Goal: Feedback & Contribution: Leave review/rating

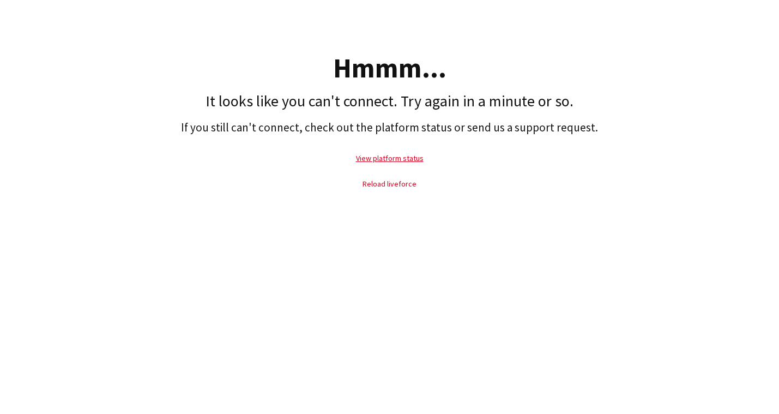
click at [385, 181] on link "Reload liveforce" at bounding box center [390, 184] width 54 height 10
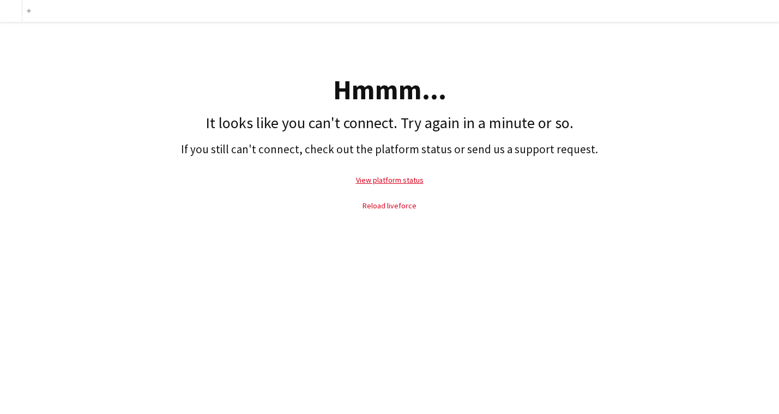
click at [396, 206] on link "Reload liveforce" at bounding box center [390, 206] width 54 height 10
click at [390, 204] on link "Reload liveforce" at bounding box center [390, 206] width 54 height 10
click at [379, 204] on link "Reload liveforce" at bounding box center [390, 206] width 54 height 10
click at [391, 206] on link "Reload liveforce" at bounding box center [390, 206] width 54 height 10
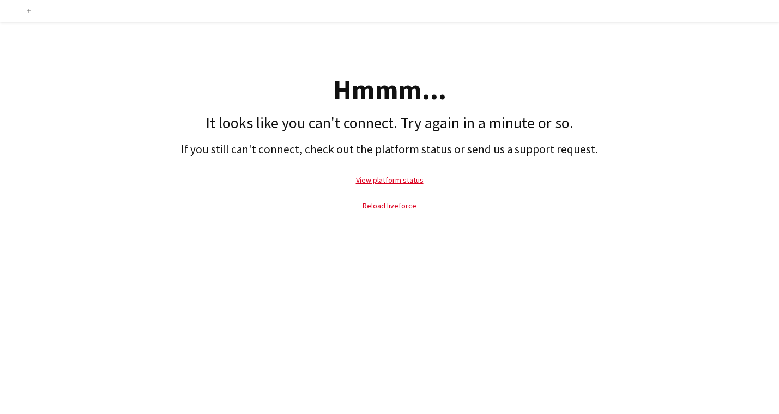
click at [391, 206] on link "Reload liveforce" at bounding box center [390, 206] width 54 height 10
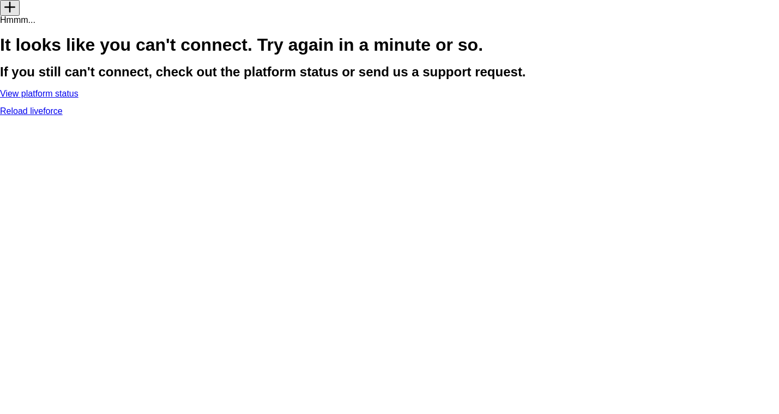
click at [63, 116] on link "Reload liveforce" at bounding box center [31, 110] width 63 height 9
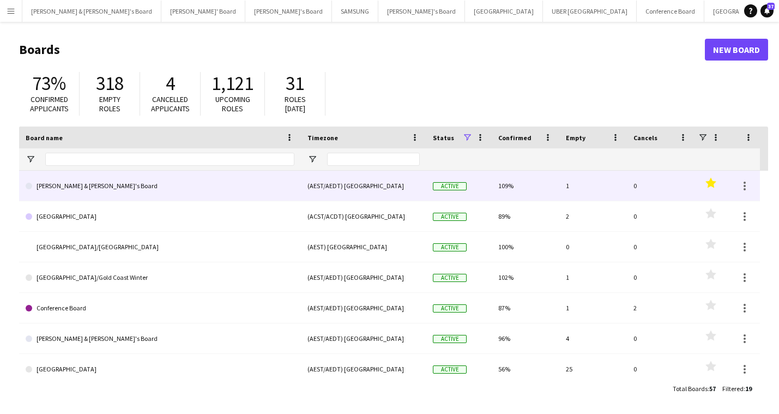
click at [68, 191] on link "[PERSON_NAME] & [PERSON_NAME]'s Board" at bounding box center [160, 186] width 269 height 31
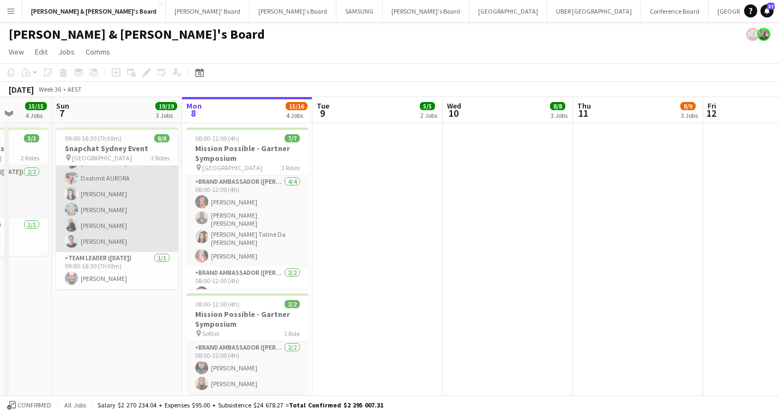
scroll to position [46, 0]
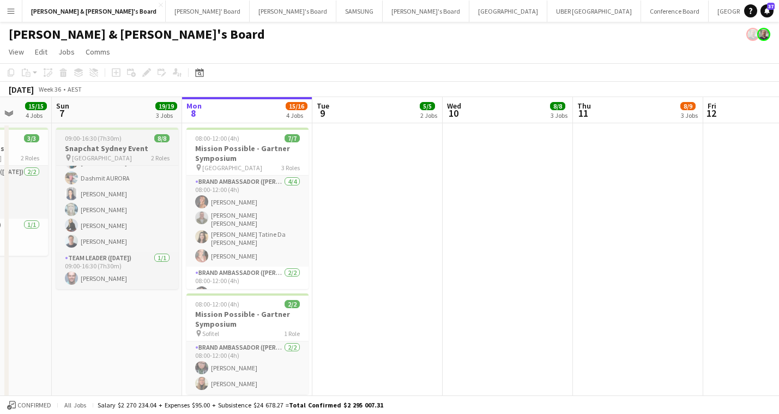
click at [117, 147] on h3 "Snapchat Sydney Event" at bounding box center [117, 148] width 122 height 10
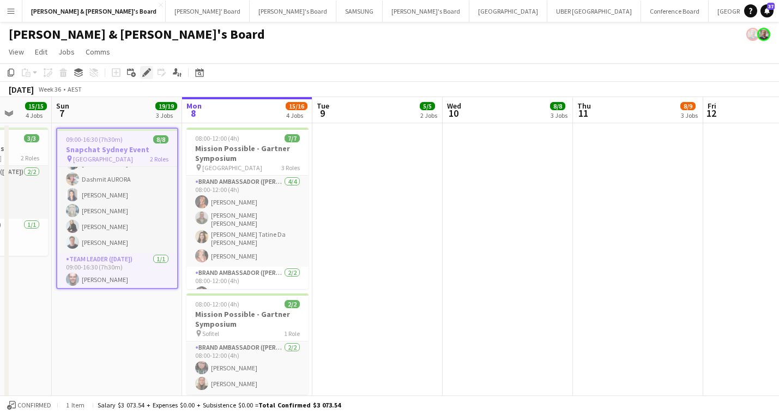
click at [146, 70] on icon "Edit" at bounding box center [146, 72] width 9 height 9
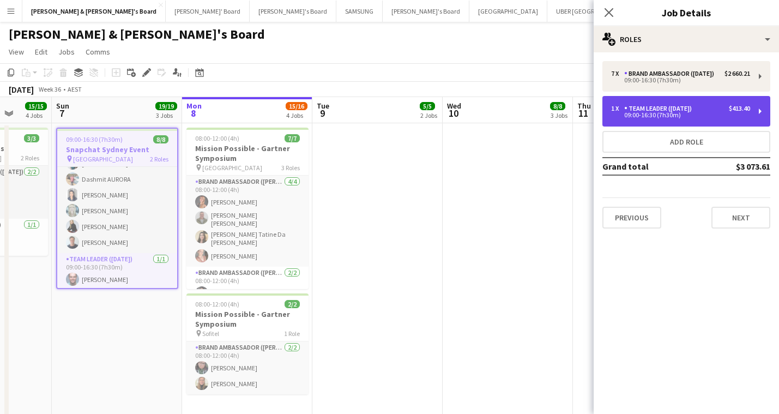
click at [653, 112] on div "Team Leader ([DATE])" at bounding box center [660, 109] width 72 height 8
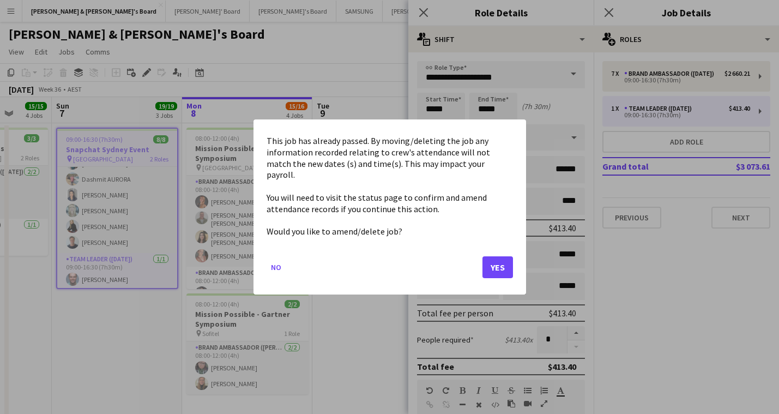
click at [500, 258] on button "Yes" at bounding box center [498, 267] width 31 height 22
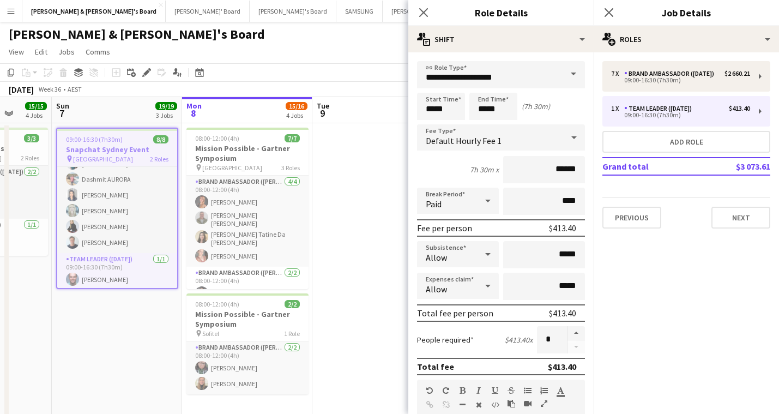
click at [575, 73] on span at bounding box center [573, 74] width 23 height 26
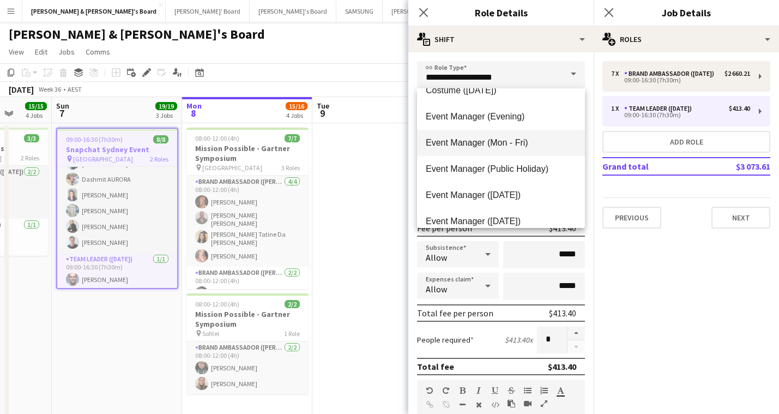
scroll to position [409, 0]
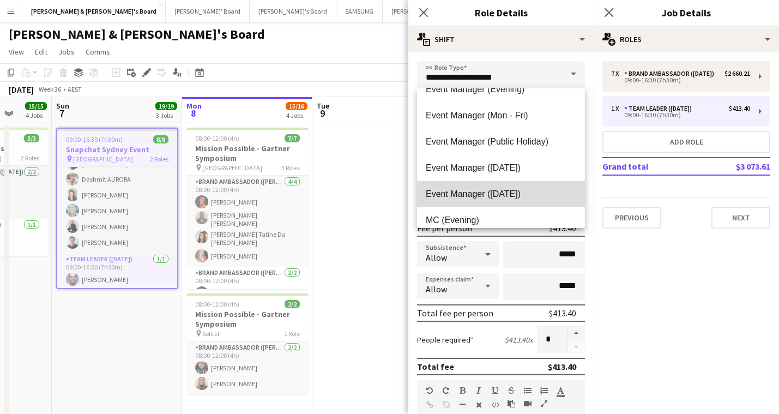
click at [506, 196] on span "Event Manager ([DATE])" at bounding box center [501, 194] width 150 height 10
type input "**********"
type input "******"
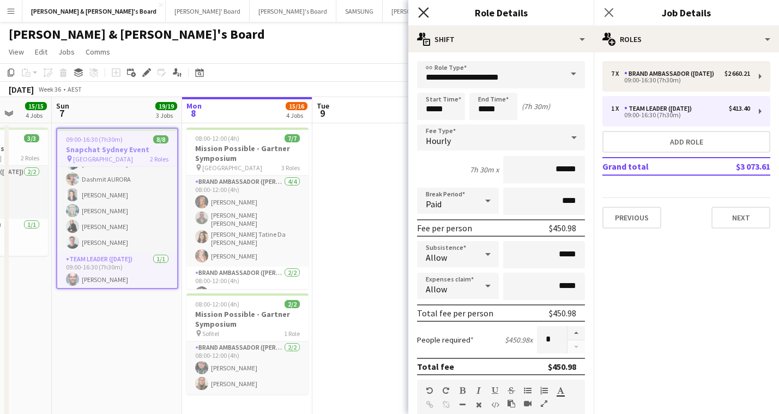
click at [423, 9] on icon "Close pop-in" at bounding box center [423, 12] width 10 height 10
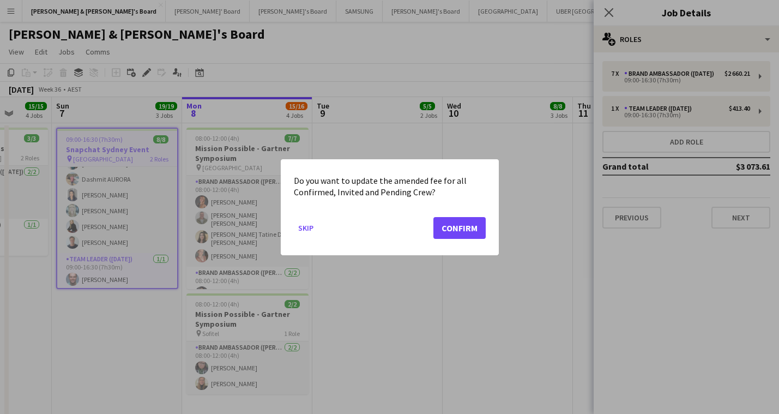
click at [463, 227] on button "Confirm" at bounding box center [459, 227] width 52 height 22
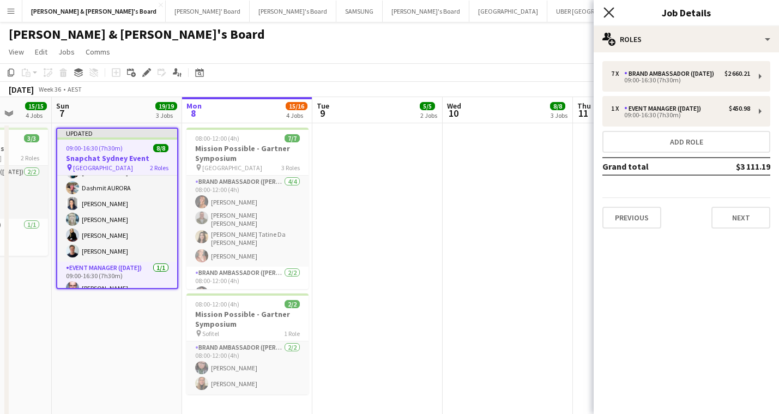
click at [610, 10] on icon "Close pop-in" at bounding box center [609, 12] width 10 height 10
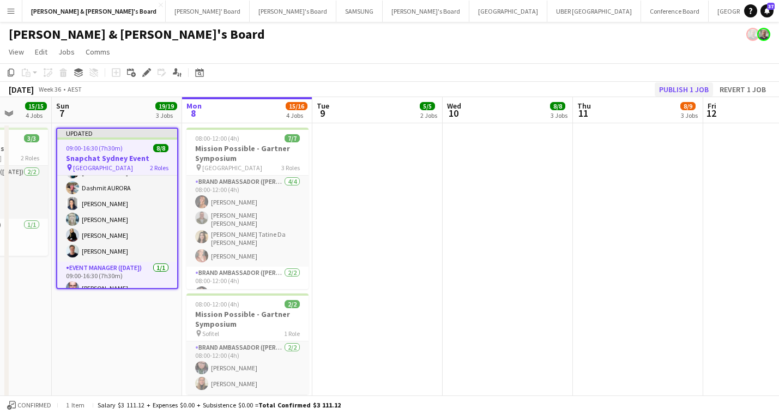
click at [678, 89] on button "Publish 1 job" at bounding box center [684, 89] width 58 height 14
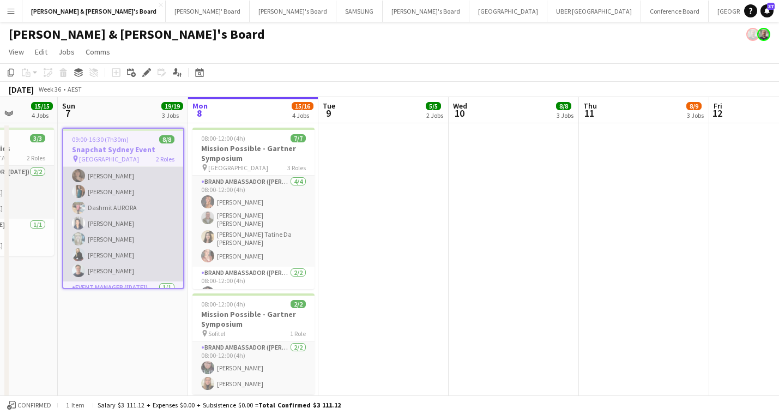
scroll to position [3, 0]
click at [119, 206] on app-card-role "Brand Ambassador ([DATE]) [DATE] 09:00-16:30 (7h30m) [PERSON_NAME] [PERSON_NAME…" at bounding box center [123, 230] width 120 height 132
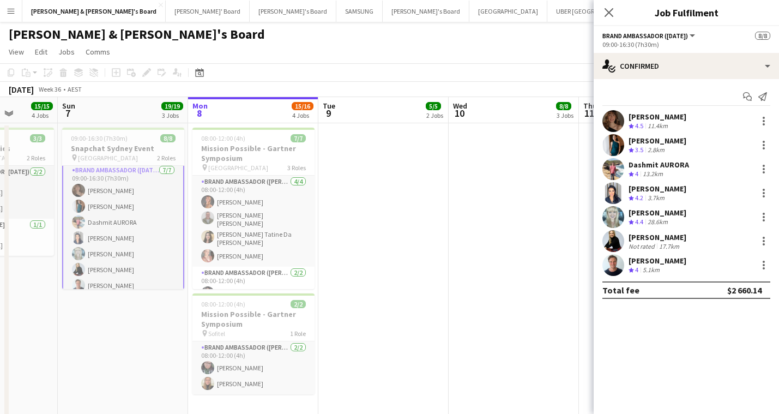
click at [662, 139] on div "[PERSON_NAME]" at bounding box center [658, 141] width 58 height 10
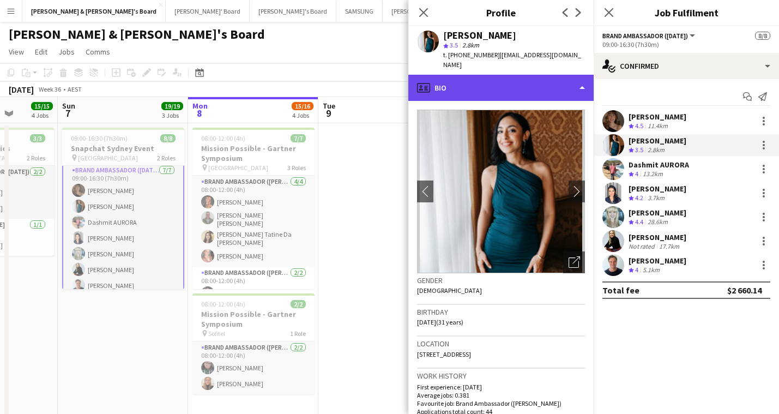
click at [582, 80] on div "profile Bio" at bounding box center [500, 88] width 185 height 26
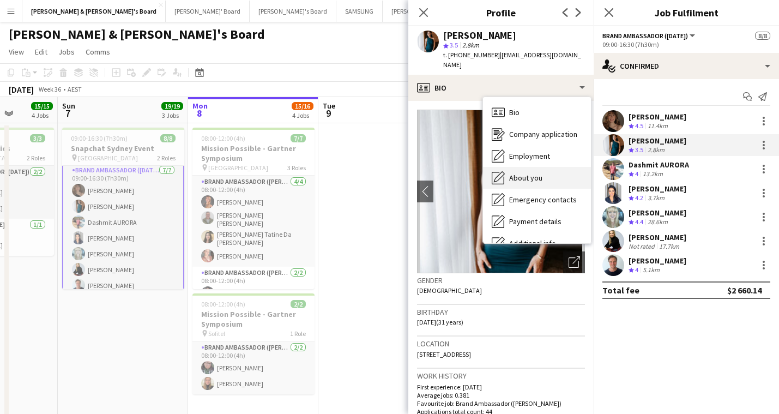
click at [539, 173] on span "About you" at bounding box center [525, 178] width 33 height 10
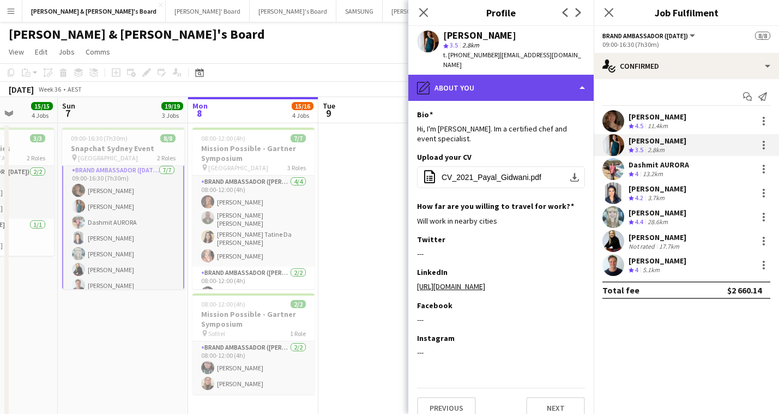
click at [581, 78] on div "pencil4 About you" at bounding box center [500, 88] width 185 height 26
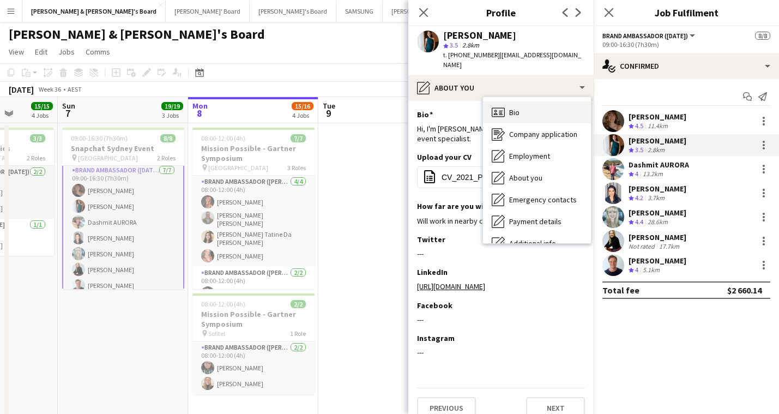
click at [512, 107] on span "Bio" at bounding box center [514, 112] width 10 height 10
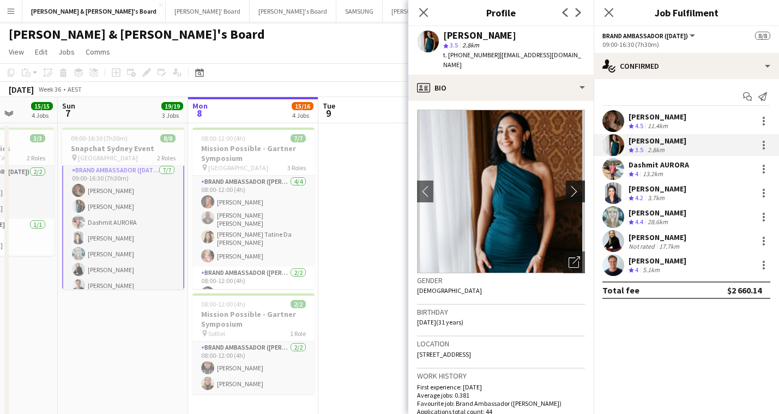
click at [578, 185] on app-icon "chevron-right" at bounding box center [577, 190] width 17 height 11
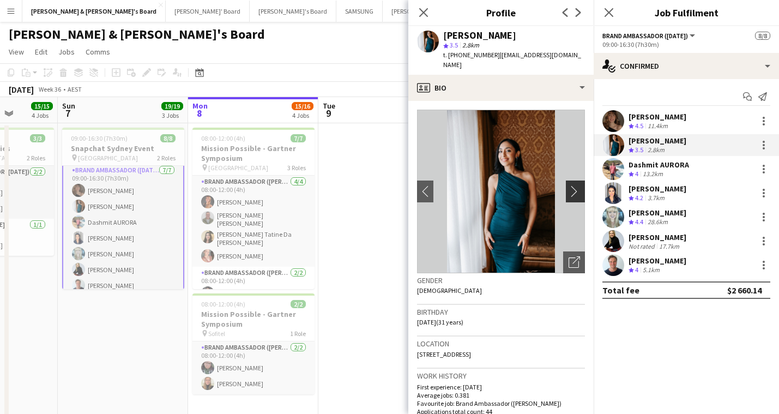
click at [578, 185] on app-icon "chevron-right" at bounding box center [577, 190] width 17 height 11
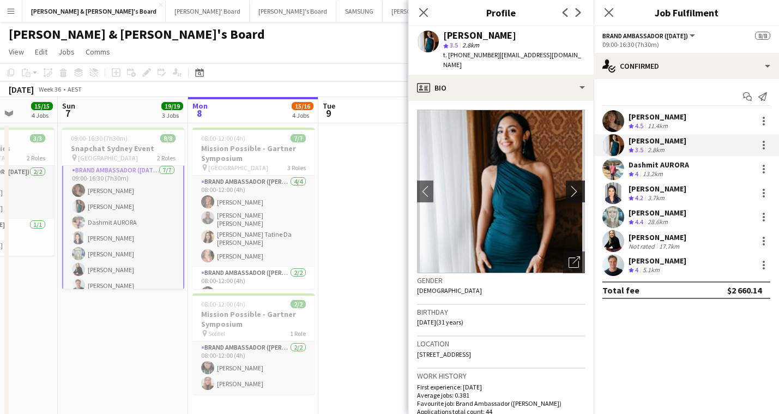
click at [578, 185] on app-icon "chevron-right" at bounding box center [577, 190] width 17 height 11
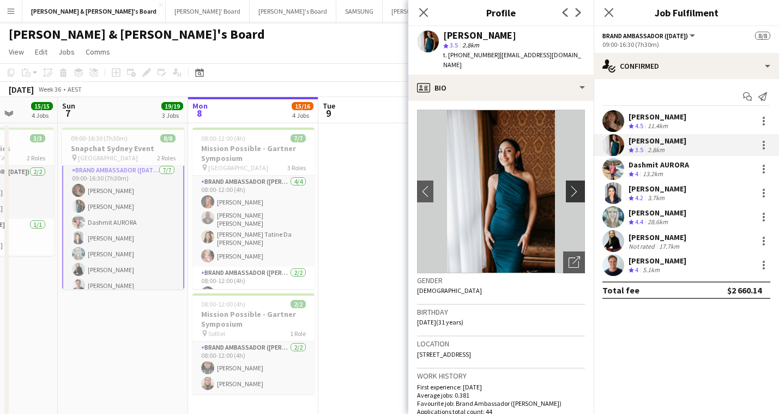
click at [578, 185] on app-icon "chevron-right" at bounding box center [577, 190] width 17 height 11
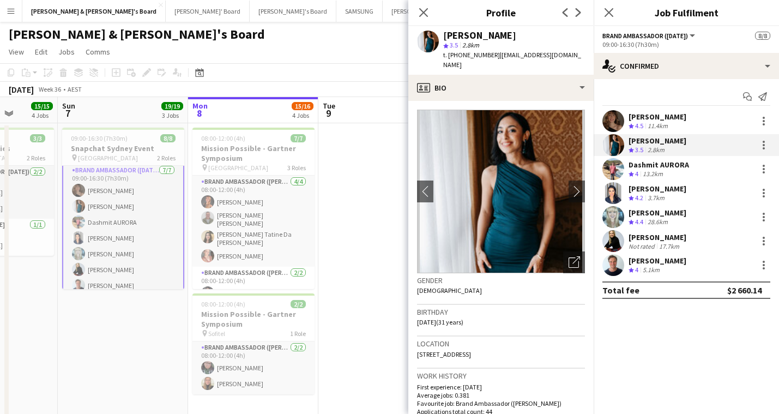
click at [674, 237] on div "[PERSON_NAME]" at bounding box center [658, 237] width 58 height 10
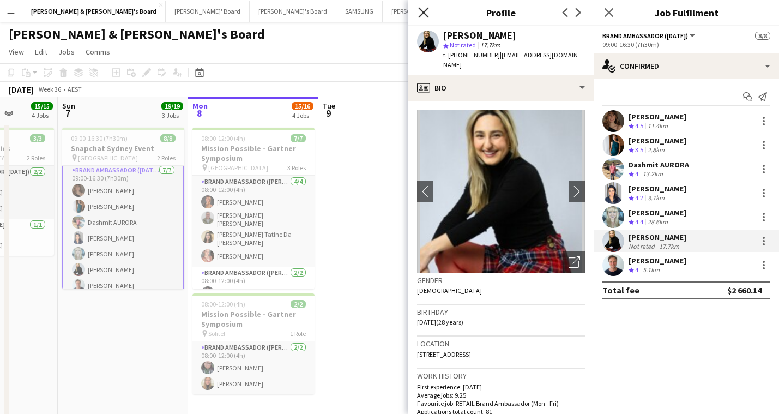
click at [425, 11] on icon at bounding box center [423, 12] width 10 height 10
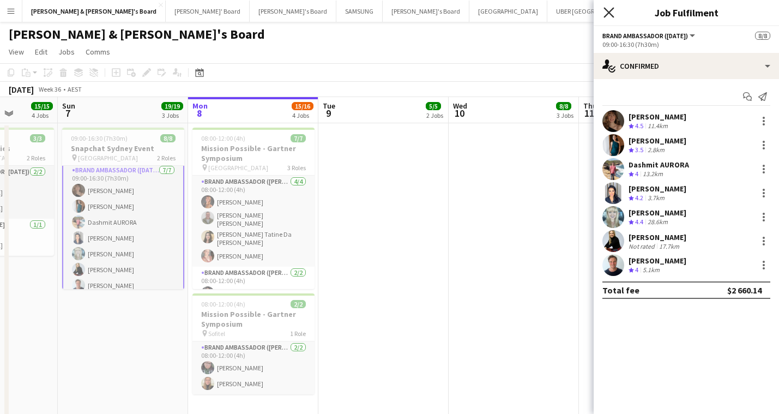
click at [610, 13] on icon at bounding box center [609, 12] width 10 height 10
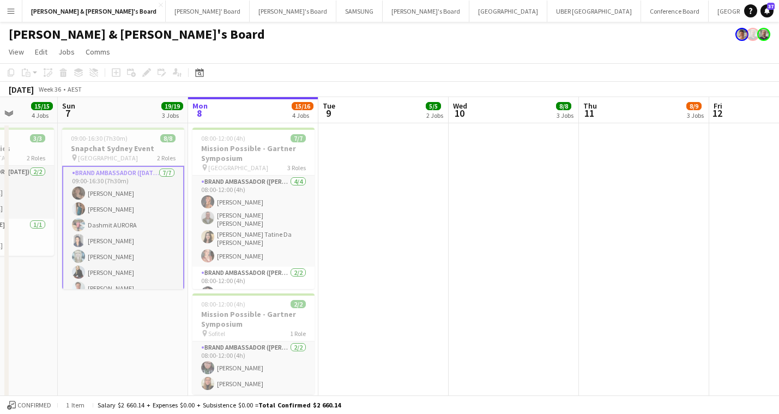
scroll to position [0, 0]
click at [114, 207] on app-card-role "Brand Ambassador ([DATE]) [DATE] 09:00-16:30 (7h30m) [PERSON_NAME] [PERSON_NAME…" at bounding box center [123, 233] width 122 height 134
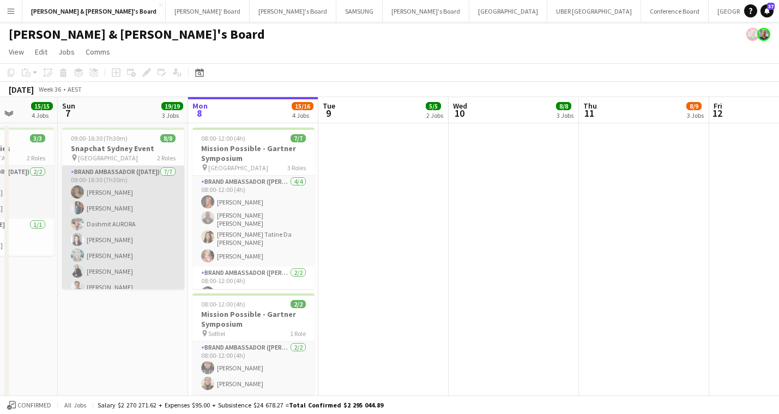
click at [111, 206] on app-card-role "Brand Ambassador ([DATE]) [DATE] 09:00-16:30 (7h30m) [PERSON_NAME] [PERSON_NAME…" at bounding box center [123, 232] width 122 height 132
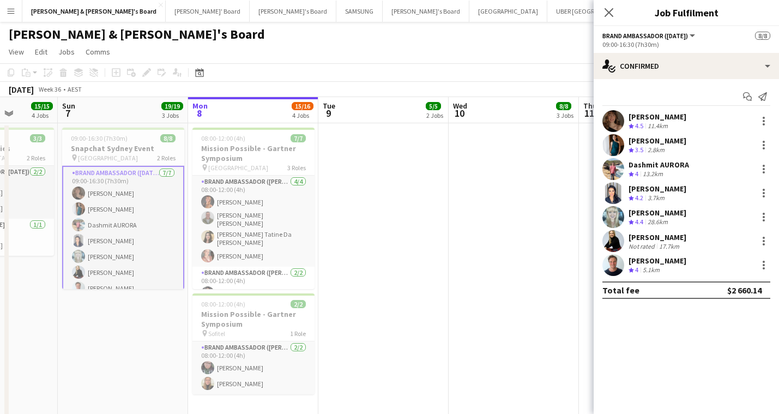
click at [661, 141] on div "[PERSON_NAME]" at bounding box center [658, 141] width 58 height 10
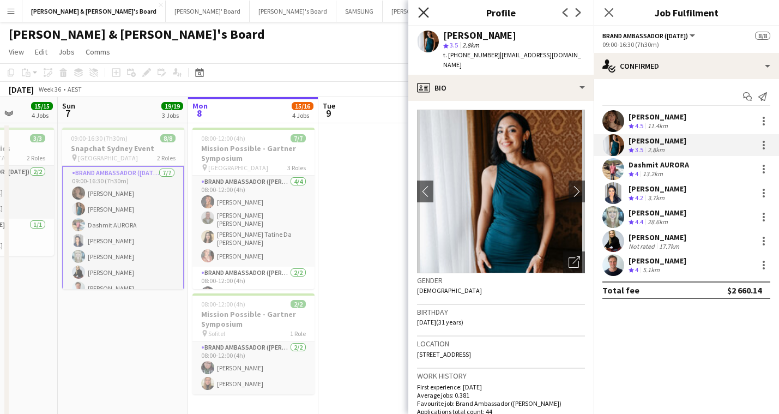
click at [424, 11] on icon "Close pop-in" at bounding box center [423, 12] width 10 height 10
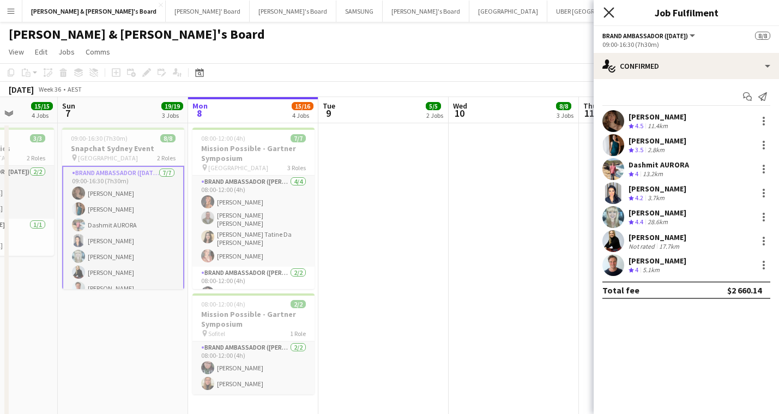
click at [606, 15] on icon at bounding box center [609, 12] width 10 height 10
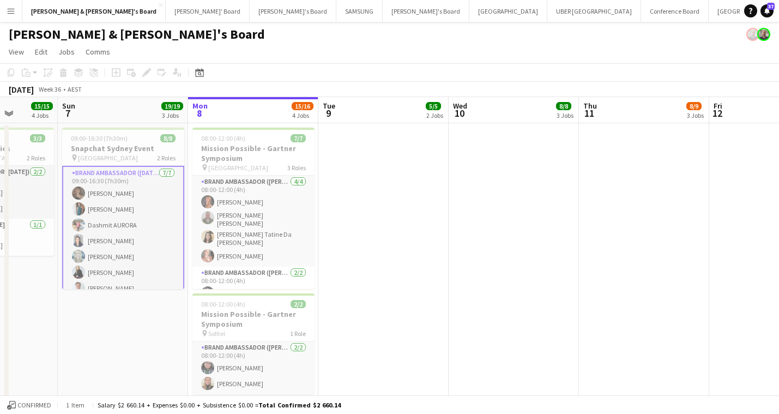
click at [15, 8] on app-icon "Menu" at bounding box center [11, 11] width 9 height 9
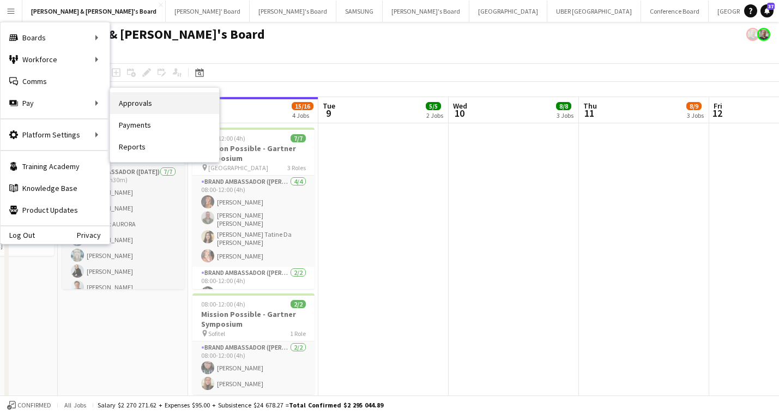
click at [139, 107] on link "Approvals" at bounding box center [164, 103] width 109 height 22
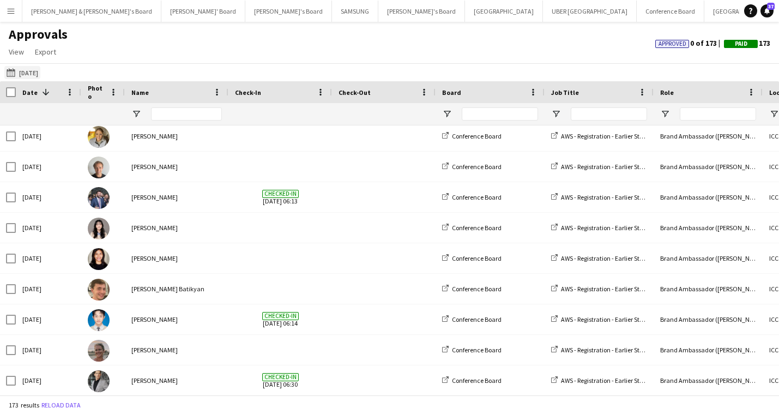
click at [14, 73] on app-icon "[DATE]" at bounding box center [13, 72] width 13 height 9
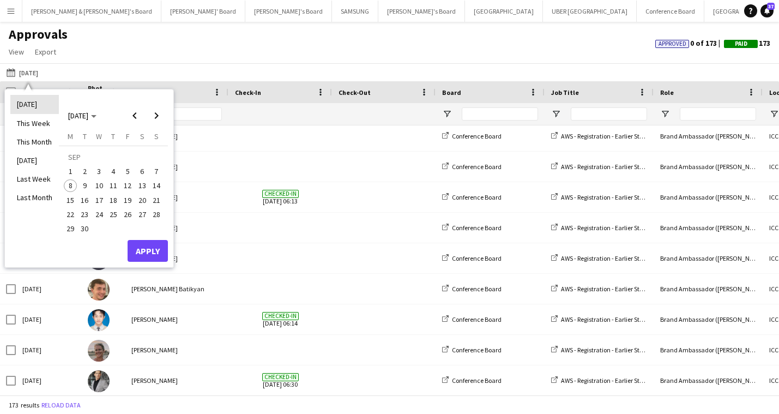
click at [30, 108] on li "[DATE]" at bounding box center [34, 104] width 49 height 19
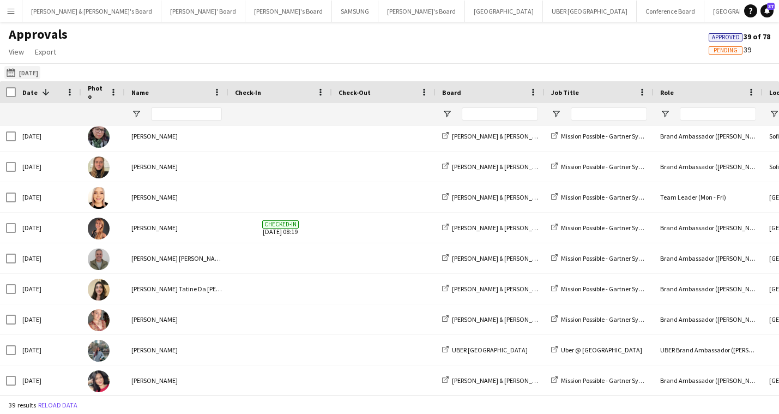
click at [12, 74] on app-icon "[DATE]" at bounding box center [13, 72] width 13 height 9
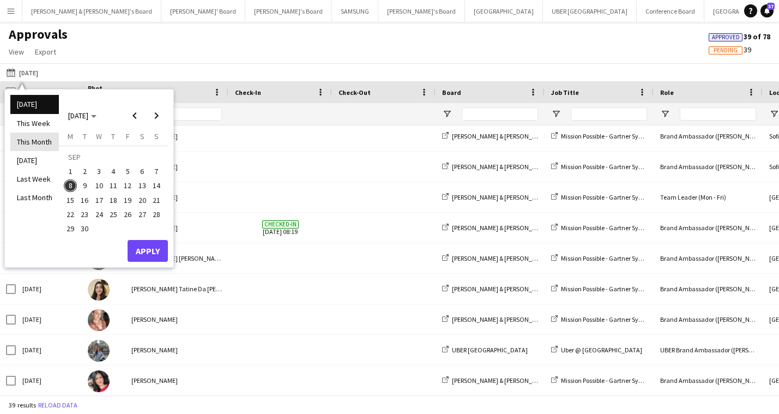
click at [40, 141] on li "This Month" at bounding box center [34, 141] width 49 height 19
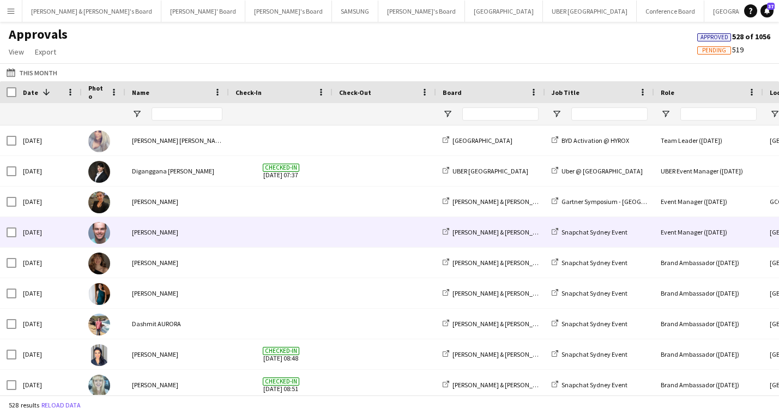
click at [524, 232] on div "[PERSON_NAME] & [PERSON_NAME]'s Board" at bounding box center [490, 232] width 109 height 30
click at [572, 233] on span "Snapchat Sydney Event" at bounding box center [595, 232] width 66 height 8
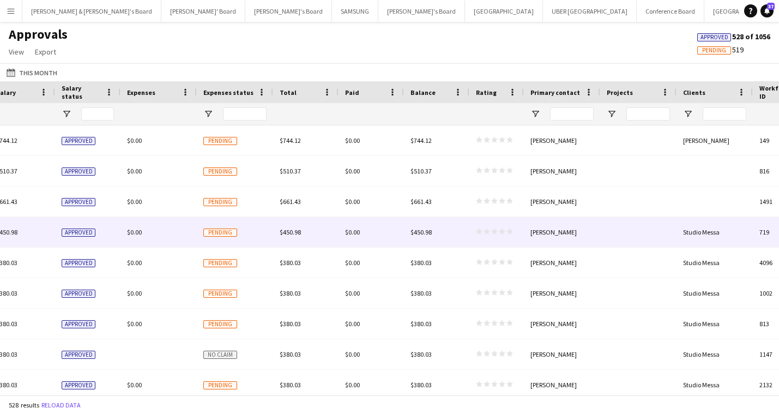
click at [504, 235] on app-approvals-table-rating-cell "star star star star star star star star star star" at bounding box center [494, 232] width 37 height 8
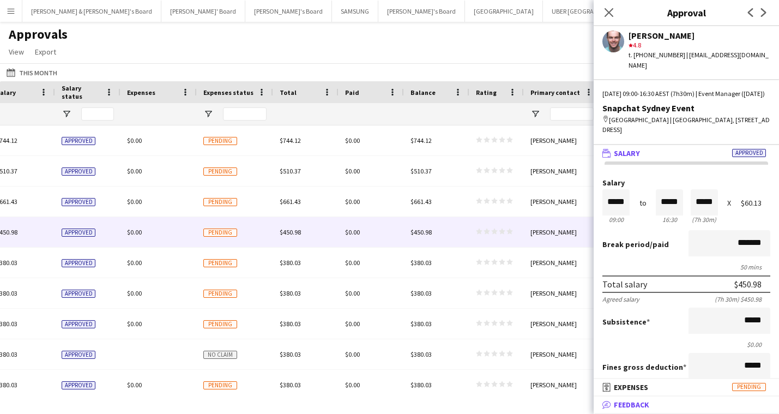
click at [658, 409] on mat-panel-title "bubble-pencil Feedback" at bounding box center [684, 405] width 181 height 10
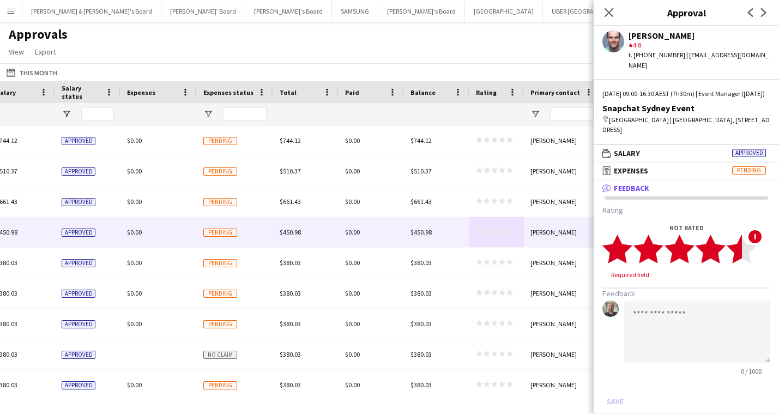
click at [740, 251] on polygon at bounding box center [742, 248] width 30 height 28
click at [616, 391] on button "Save" at bounding box center [615, 390] width 26 height 17
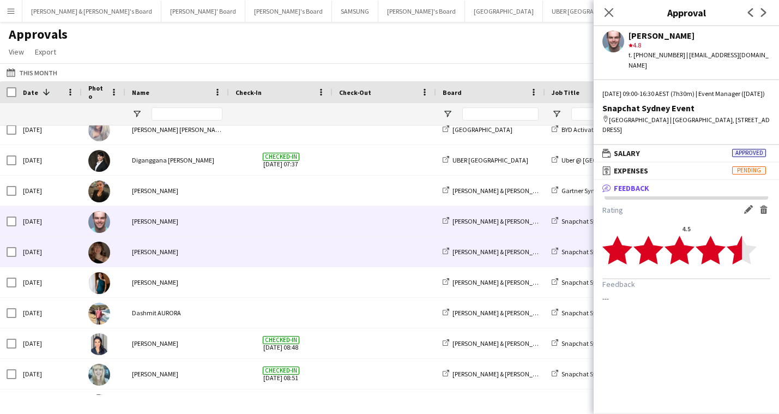
click at [160, 254] on div "[PERSON_NAME]" at bounding box center [177, 252] width 104 height 30
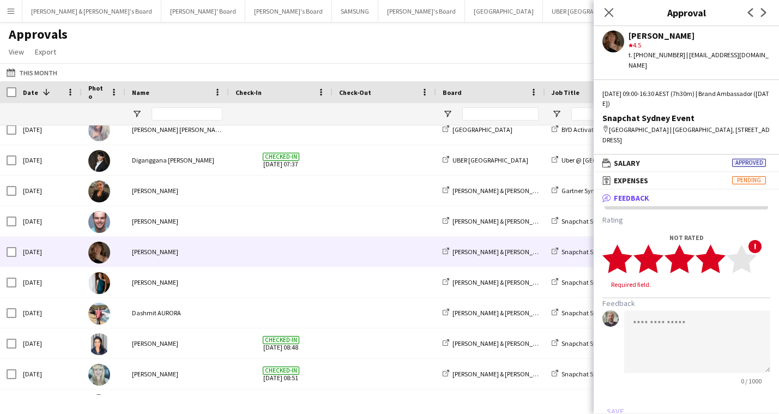
click at [712, 251] on polygon at bounding box center [711, 258] width 30 height 28
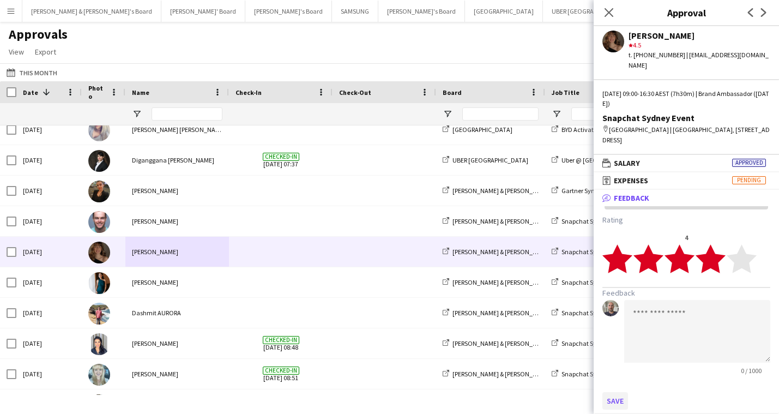
click at [612, 392] on button "Save" at bounding box center [615, 400] width 26 height 17
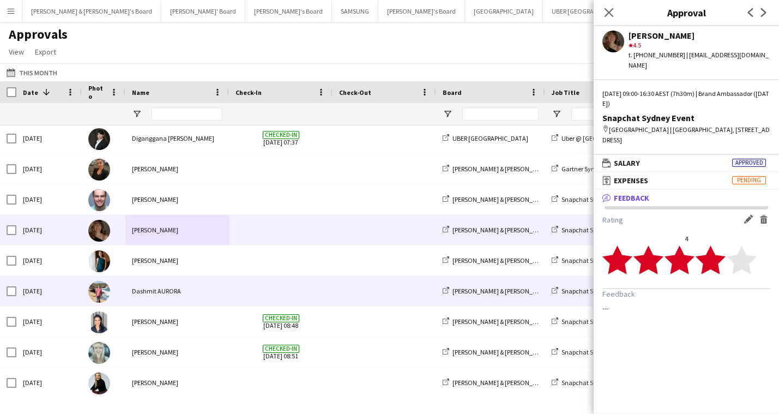
scroll to position [1439, 0]
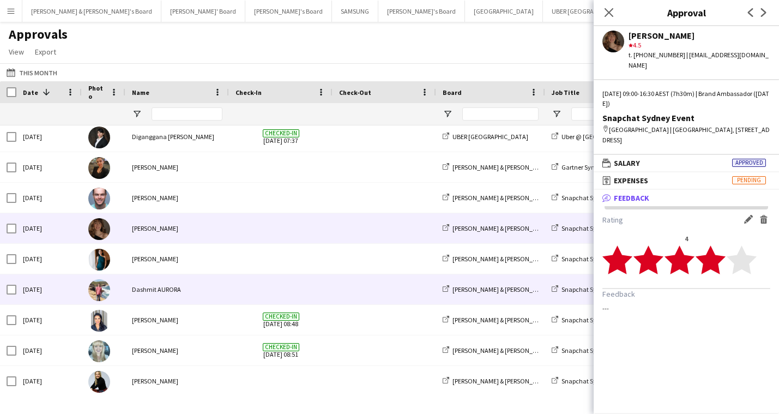
click at [166, 293] on div "Dashmit AURORA" at bounding box center [177, 289] width 104 height 30
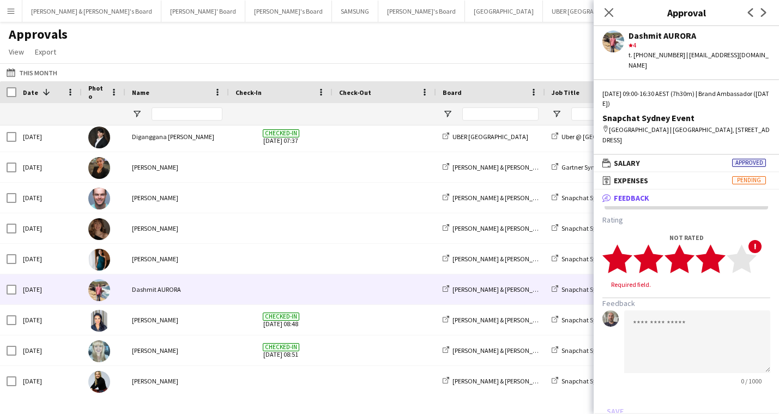
click at [716, 253] on polygon at bounding box center [711, 258] width 30 height 28
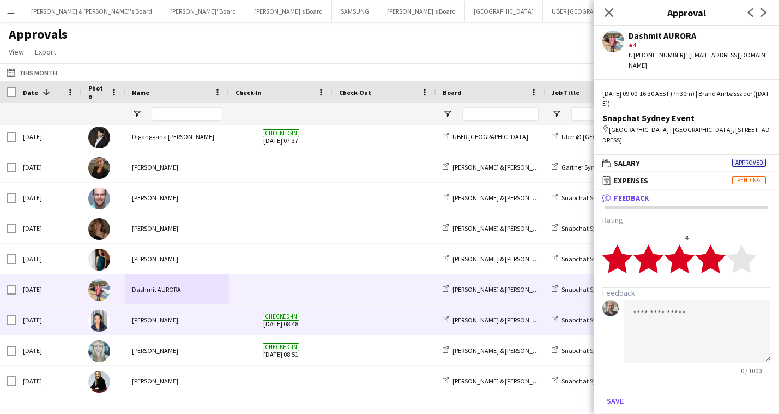
click at [154, 322] on div "[PERSON_NAME]" at bounding box center [177, 320] width 104 height 30
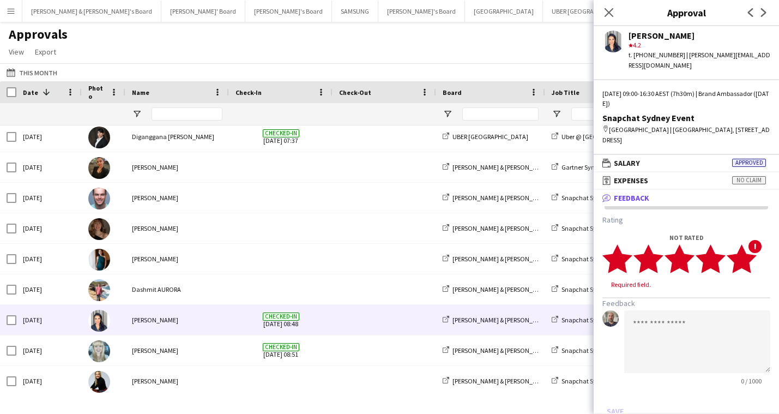
click at [746, 254] on polygon at bounding box center [742, 258] width 30 height 28
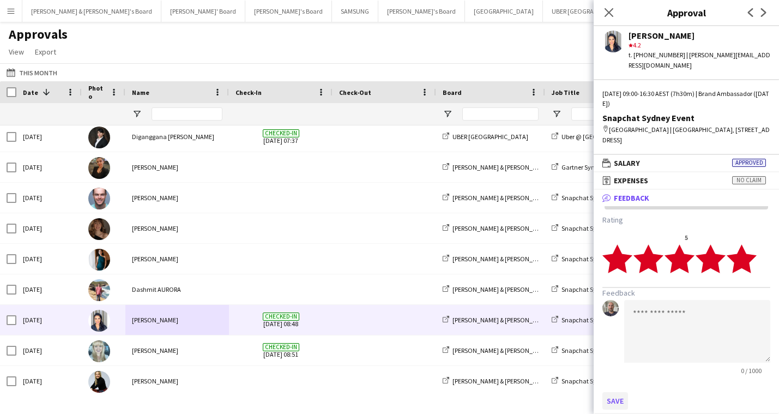
click at [619, 392] on button "Save" at bounding box center [615, 400] width 26 height 17
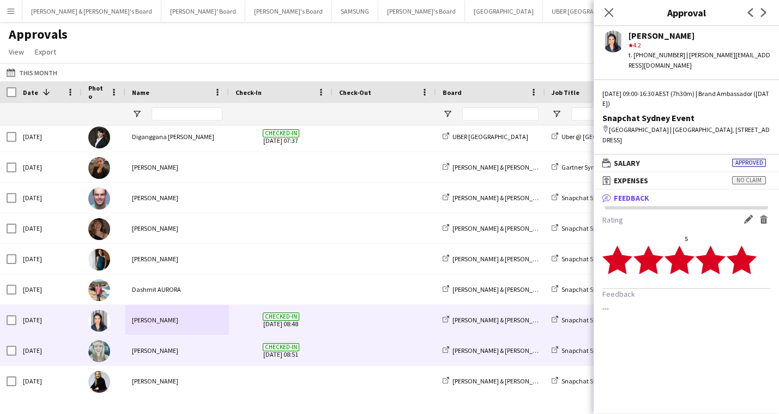
click at [156, 348] on div "[PERSON_NAME]" at bounding box center [177, 350] width 104 height 30
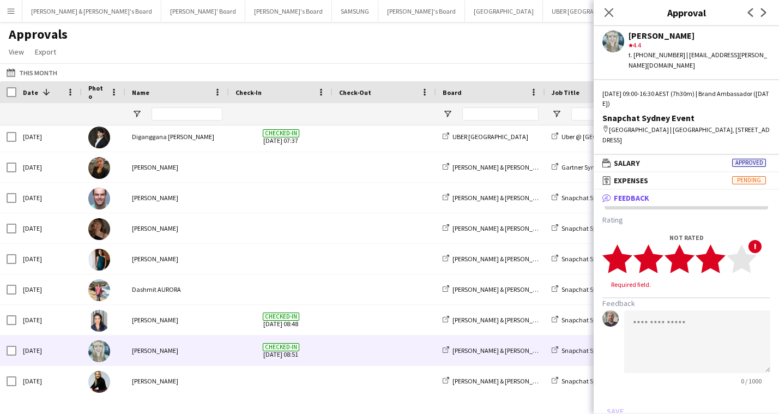
click at [713, 255] on polygon at bounding box center [711, 258] width 30 height 28
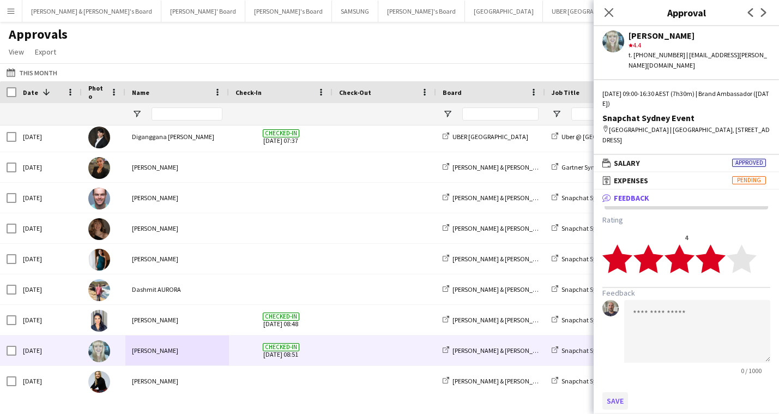
click at [620, 392] on button "Save" at bounding box center [615, 400] width 26 height 17
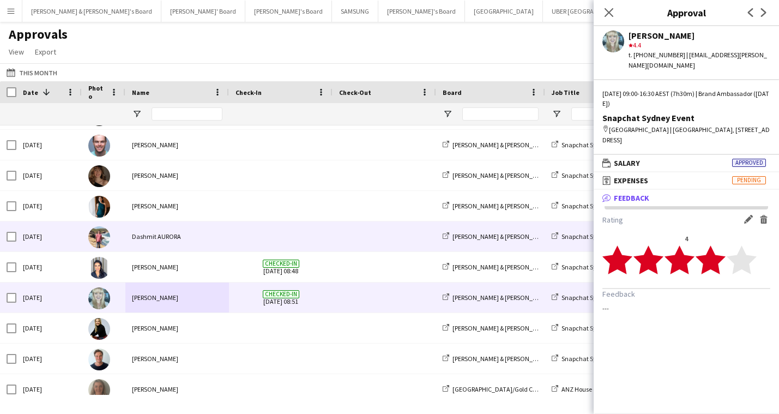
scroll to position [1497, 0]
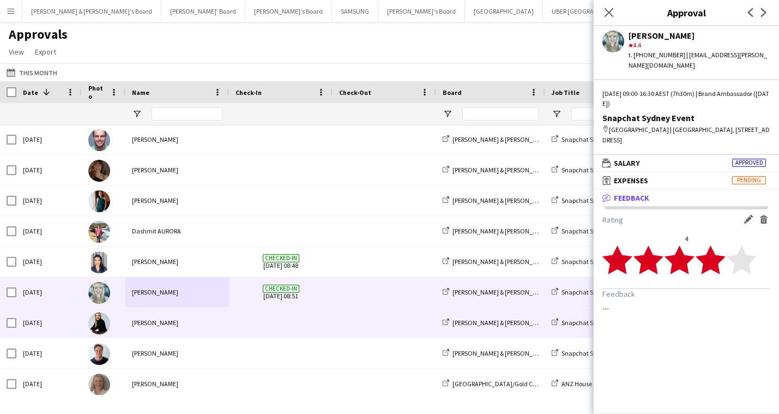
click at [160, 324] on div "[PERSON_NAME]" at bounding box center [177, 322] width 104 height 30
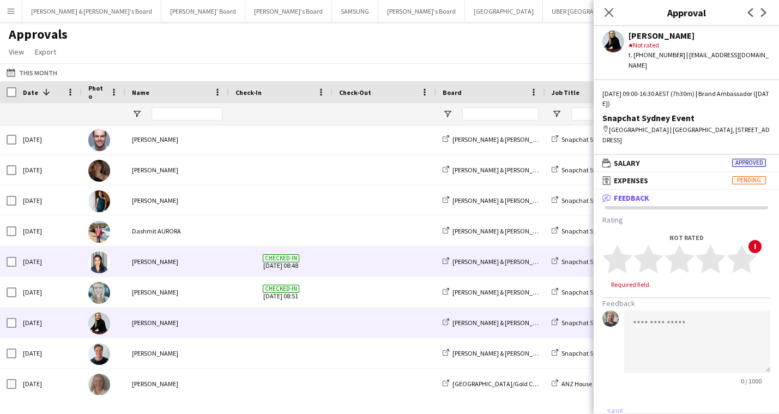
click at [502, 274] on div "[PERSON_NAME] & [PERSON_NAME]'s Board" at bounding box center [490, 261] width 109 height 30
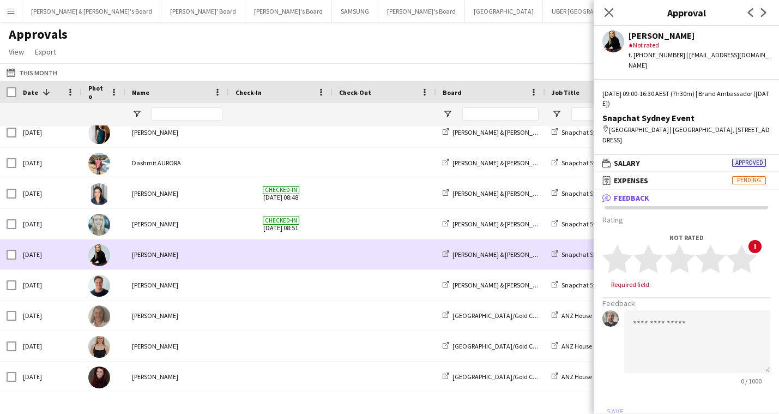
scroll to position [1564, 0]
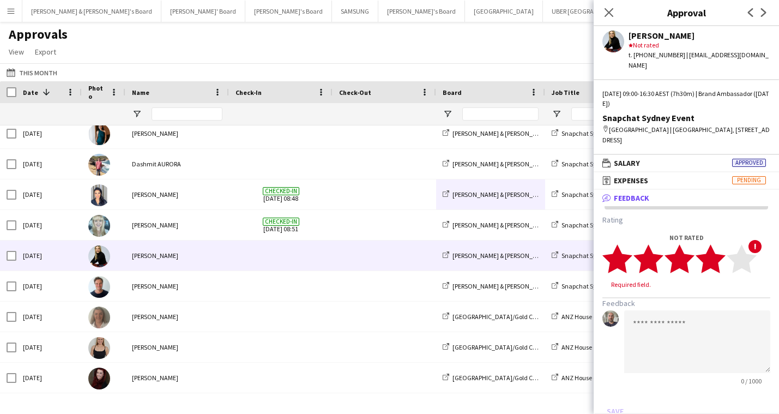
click at [711, 244] on polygon at bounding box center [711, 258] width 30 height 28
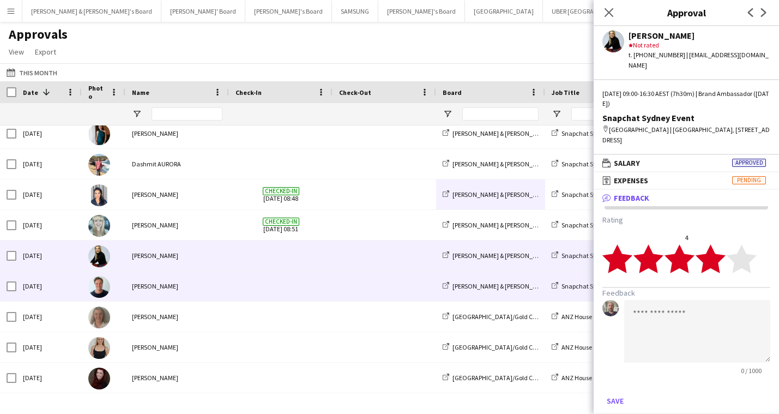
click at [145, 286] on div "[PERSON_NAME]" at bounding box center [177, 286] width 104 height 30
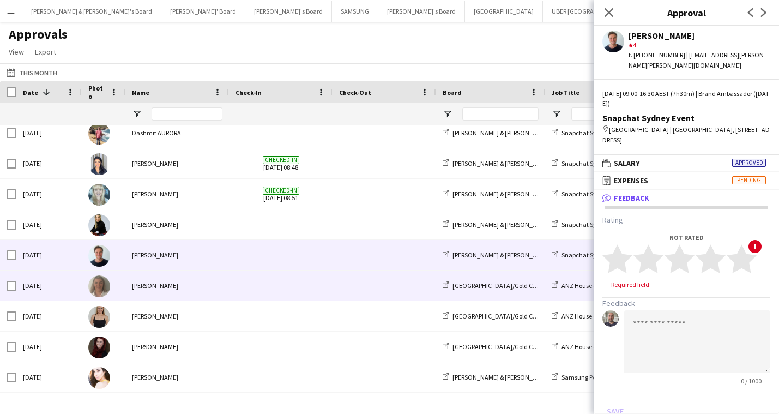
scroll to position [1595, 0]
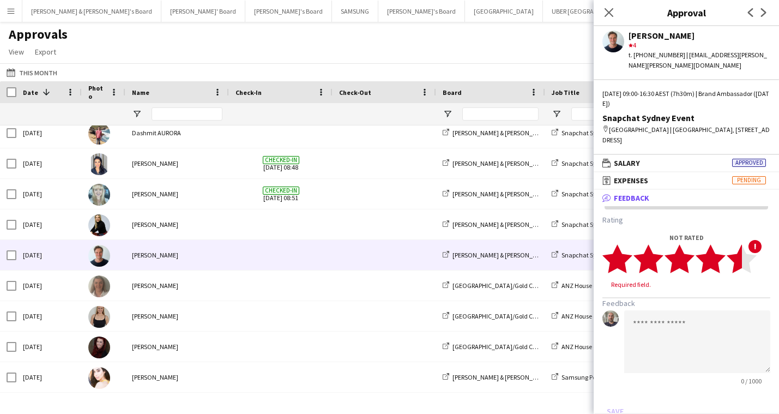
click at [739, 254] on polygon at bounding box center [742, 258] width 30 height 28
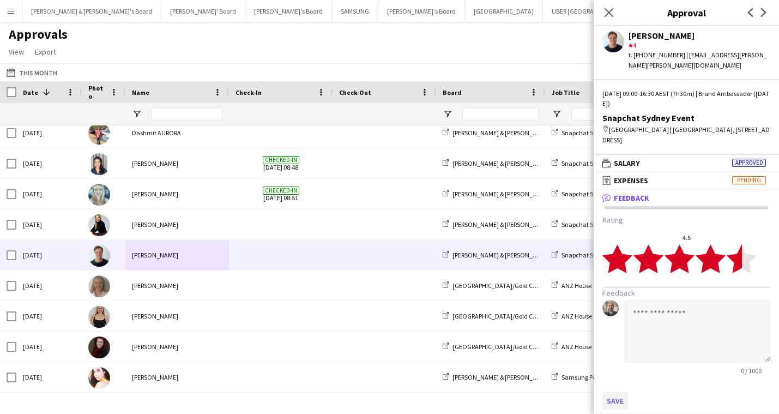
click at [616, 392] on button "Save" at bounding box center [615, 400] width 26 height 17
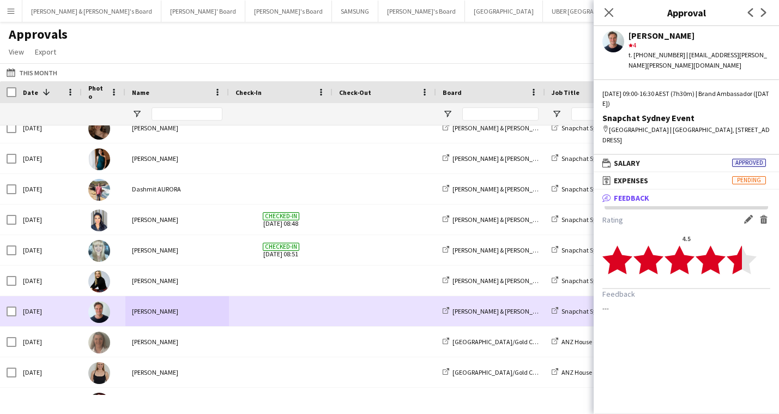
scroll to position [1510, 0]
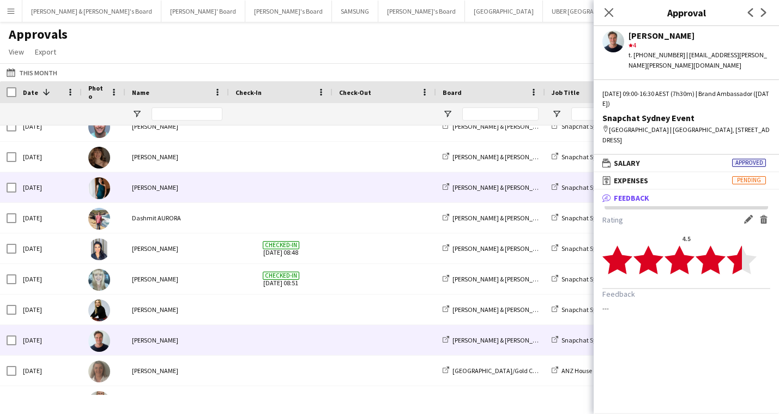
click at [152, 190] on div "[PERSON_NAME]" at bounding box center [177, 187] width 104 height 30
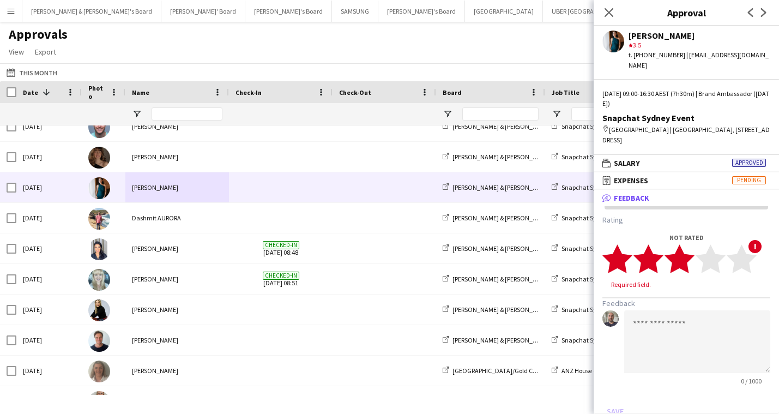
click at [684, 247] on polygon at bounding box center [680, 258] width 30 height 28
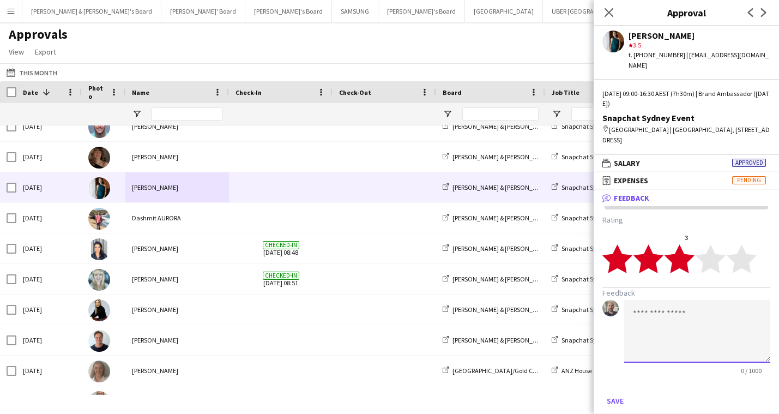
click at [664, 304] on textarea at bounding box center [697, 331] width 146 height 63
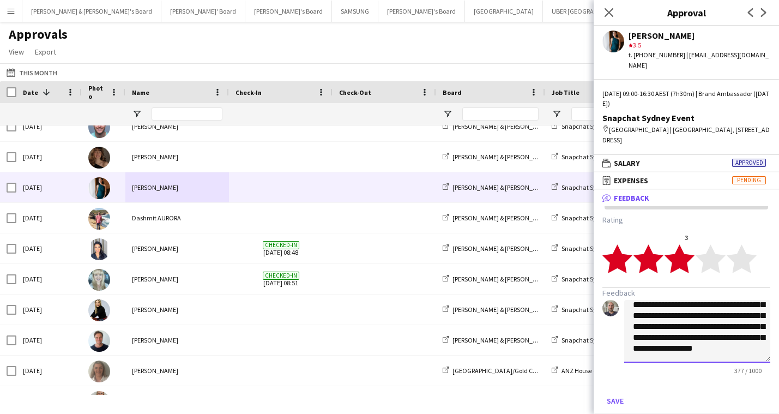
scroll to position [85, 0]
type textarea "**********"
click at [615, 393] on button "Save" at bounding box center [615, 400] width 26 height 17
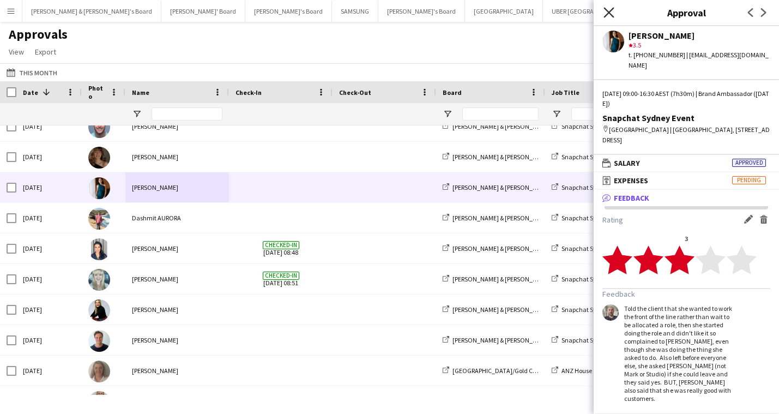
click at [612, 14] on icon "Close pop-in" at bounding box center [609, 12] width 10 height 10
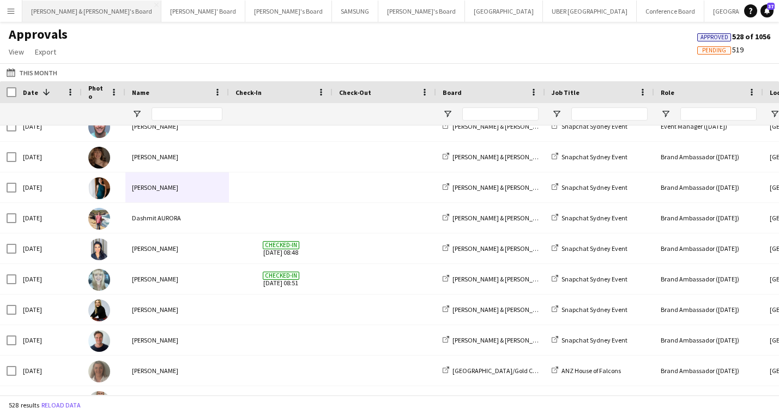
click at [69, 14] on button "[PERSON_NAME] & [PERSON_NAME]'s Board Close" at bounding box center [91, 11] width 139 height 21
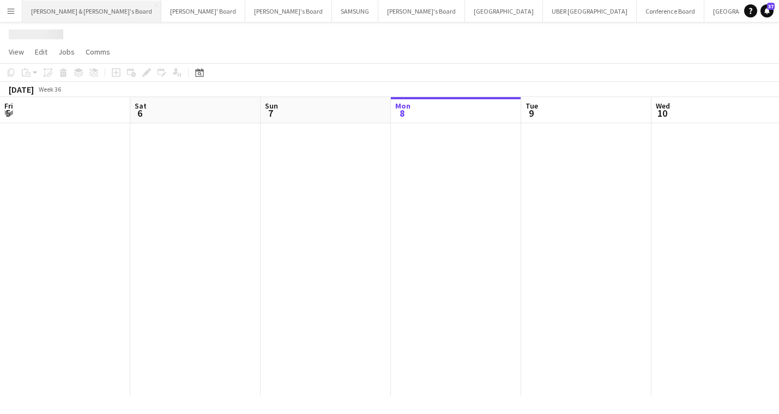
scroll to position [0, 261]
